Goal: Find specific page/section: Find specific page/section

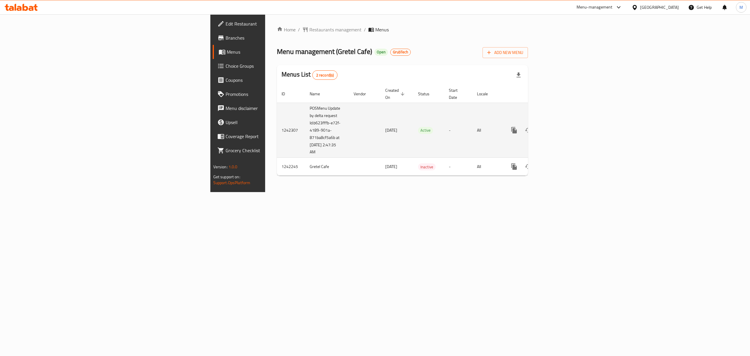
click at [305, 122] on td "POSMenu Update by delta request Id:b623fffb-e72f-4189-901a-871ba8cf5a6b at [DAT…" at bounding box center [327, 129] width 44 height 55
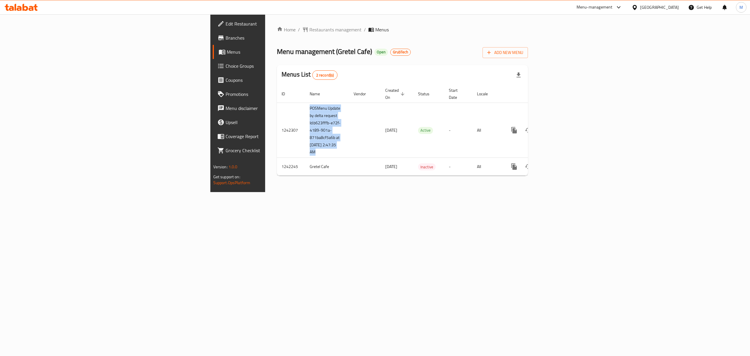
copy td "POSMenu Update by delta request Id:b623fffb-e72f-4189-901a-871ba8cf5a6b at [DAT…"
click at [390, 53] on span "GrubTech" at bounding box center [400, 51] width 20 height 5
copy span "GrubTech"
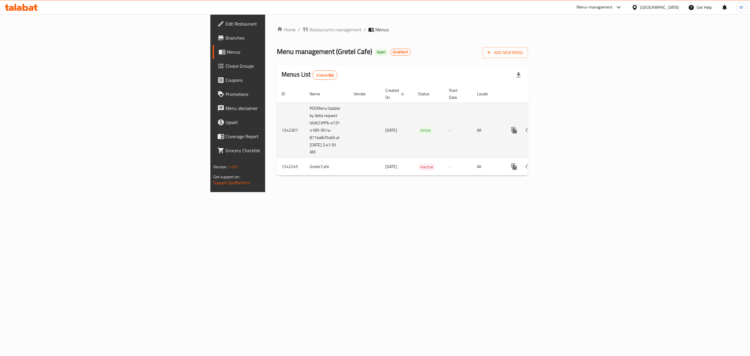
click at [305, 146] on td "POSMenu Update by delta request Id:b623fffb-e72f-4189-901a-871ba8cf5a6b at [DAT…" at bounding box center [327, 129] width 44 height 55
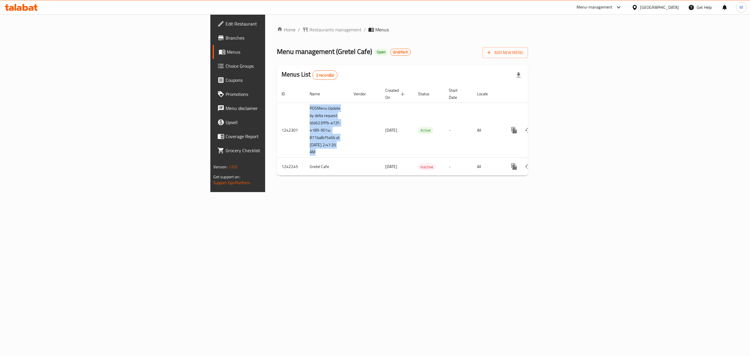
copy td "POSMenu Update by delta request Id:b623fffb-e72f-4189-901a-871ba8cf5a6b at [DAT…"
